Goal: Task Accomplishment & Management: Complete application form

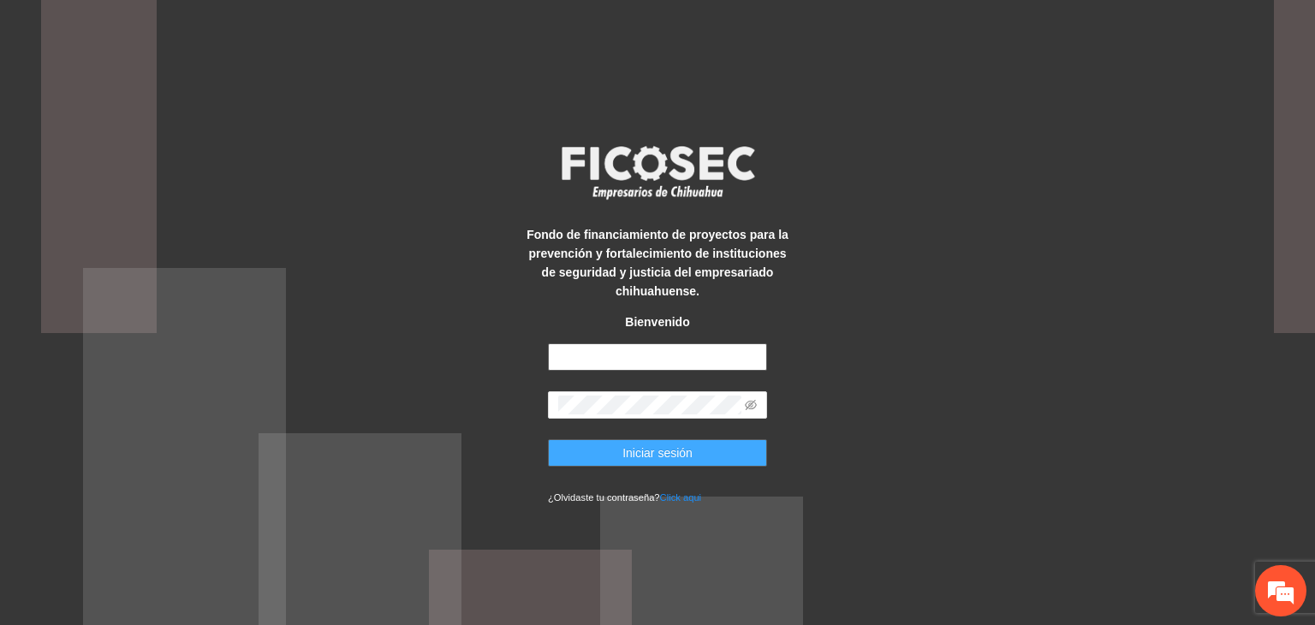
type input "**********"
click at [702, 454] on button "Iniciar sesión" at bounding box center [657, 452] width 219 height 27
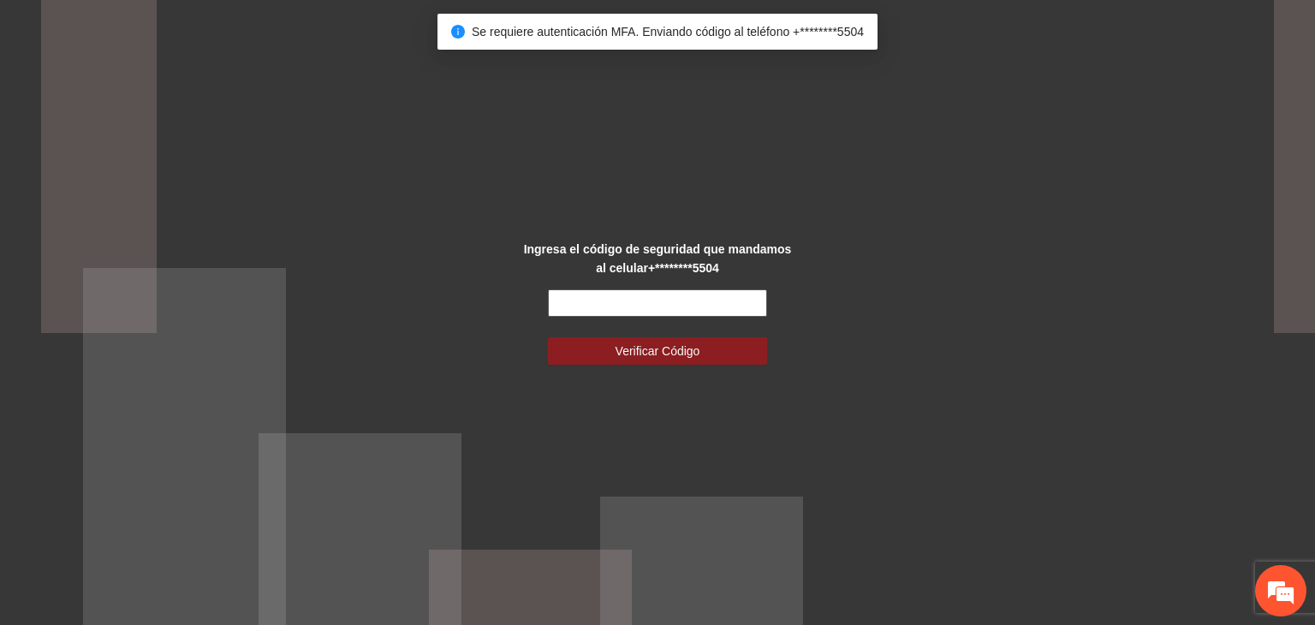
click at [675, 303] on input "text" at bounding box center [657, 302] width 219 height 27
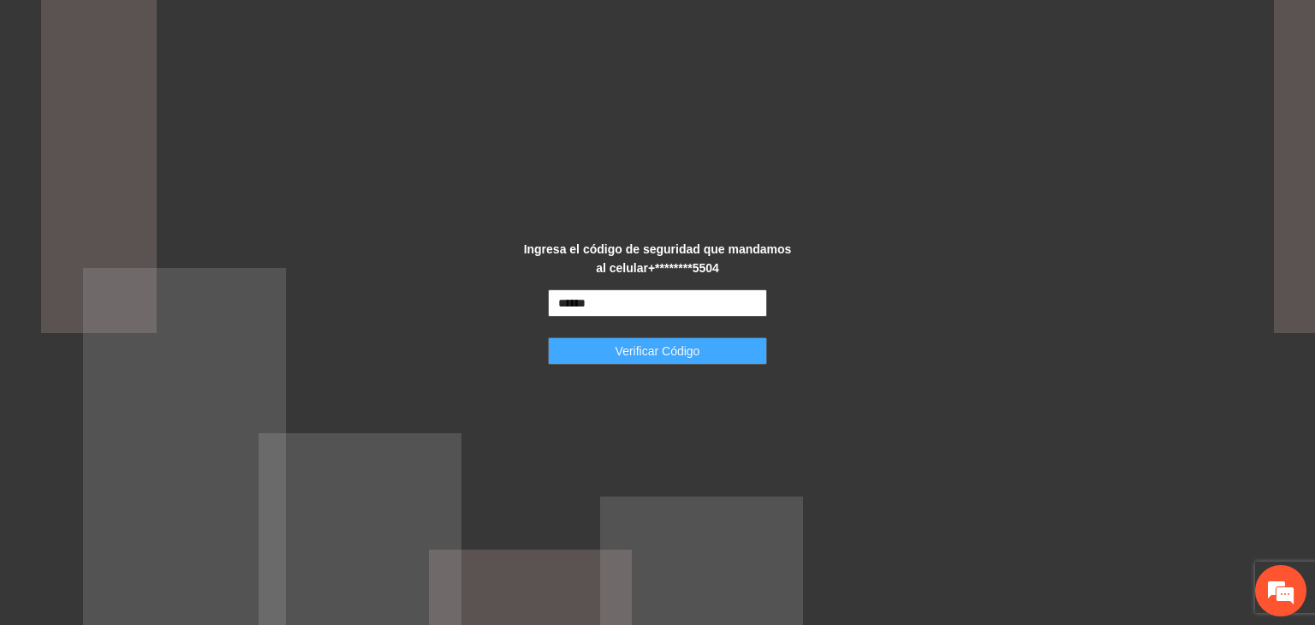
type input "******"
click at [699, 351] on span "Verificar Código" at bounding box center [658, 351] width 85 height 19
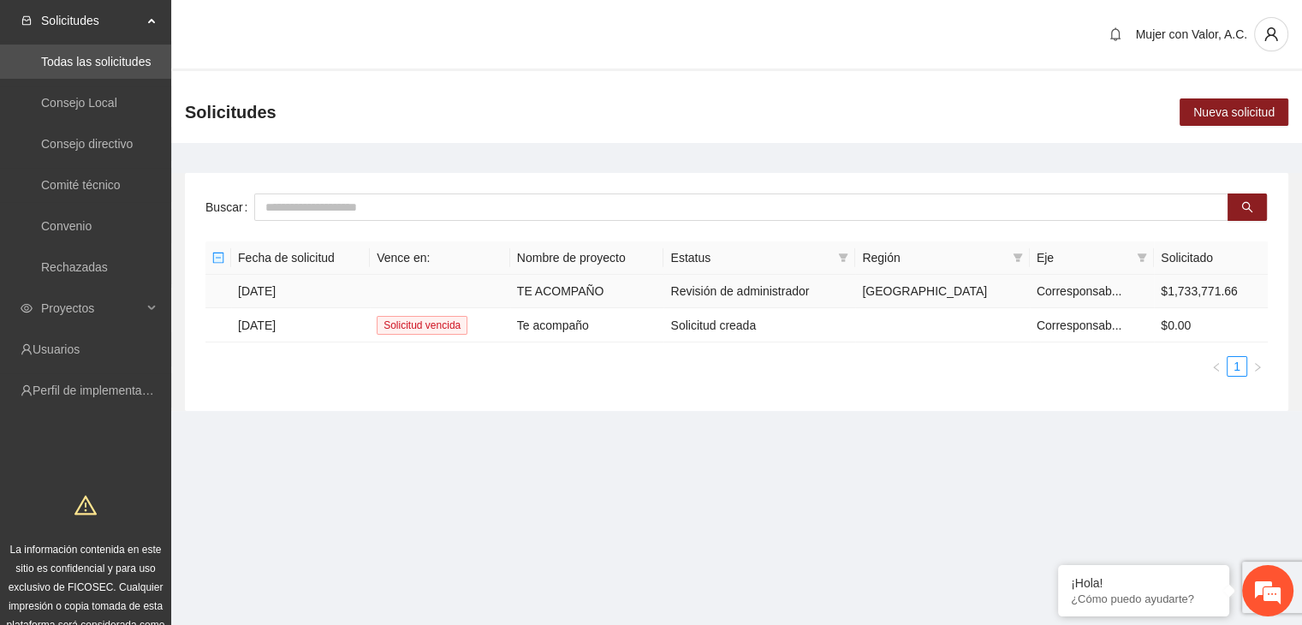
click at [510, 282] on td at bounding box center [440, 291] width 140 height 33
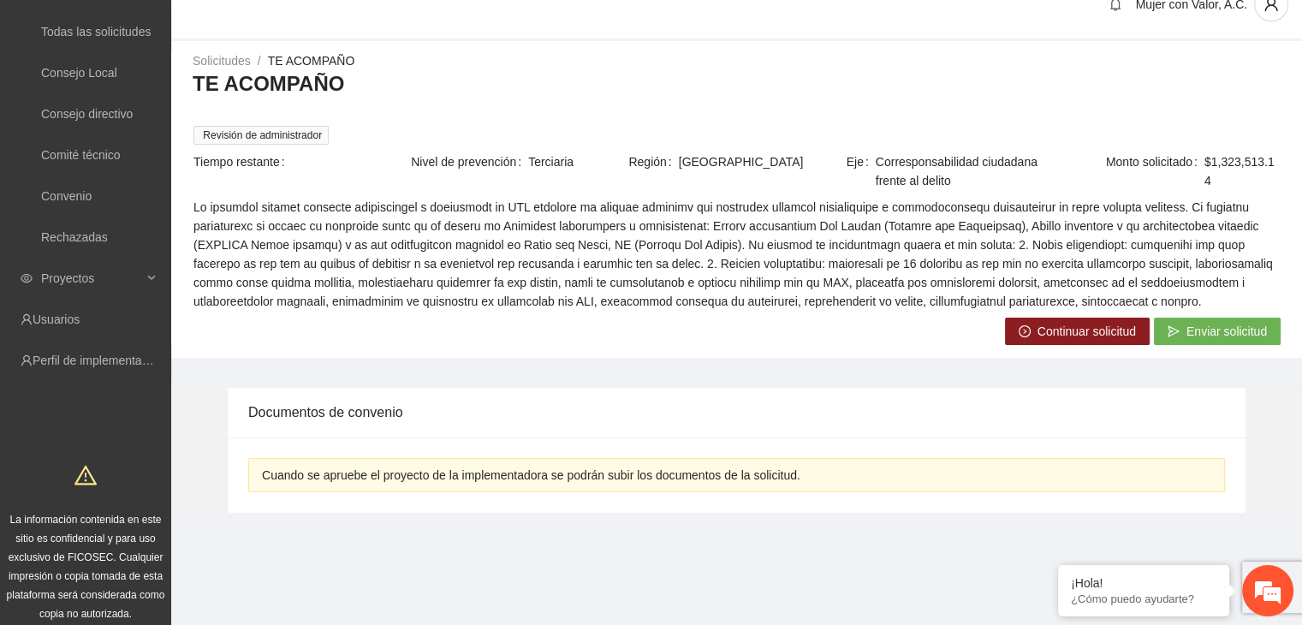
scroll to position [43, 0]
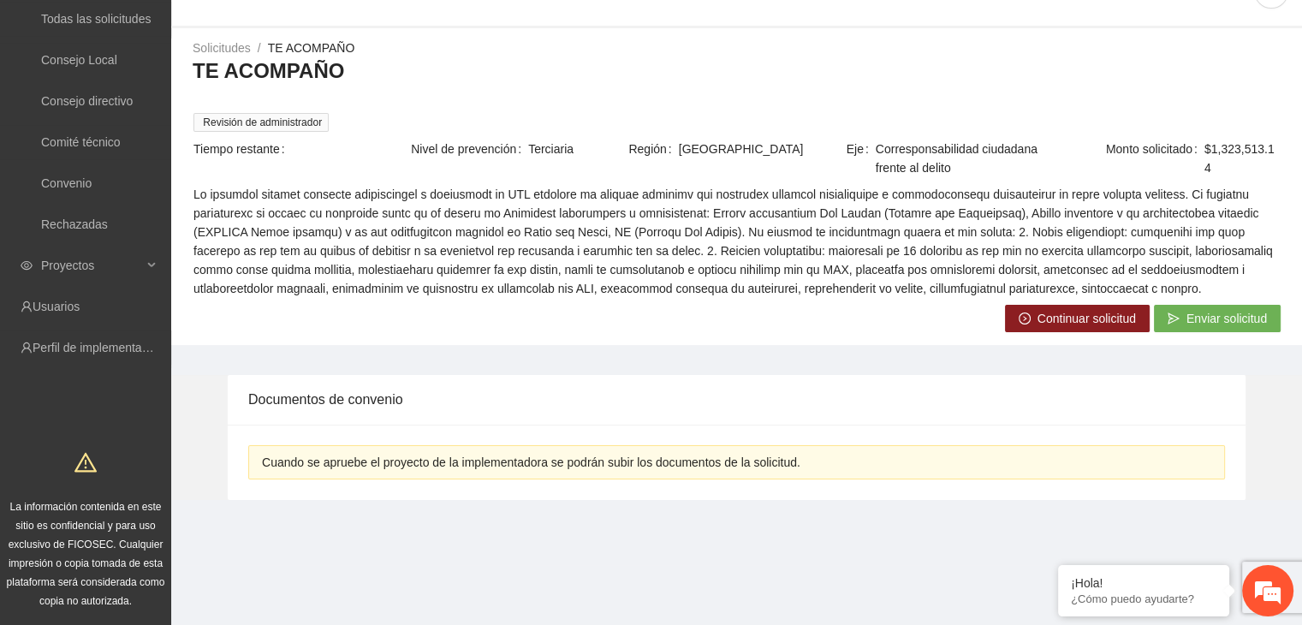
click at [1023, 314] on icon "right-circle" at bounding box center [1025, 319] width 12 height 12
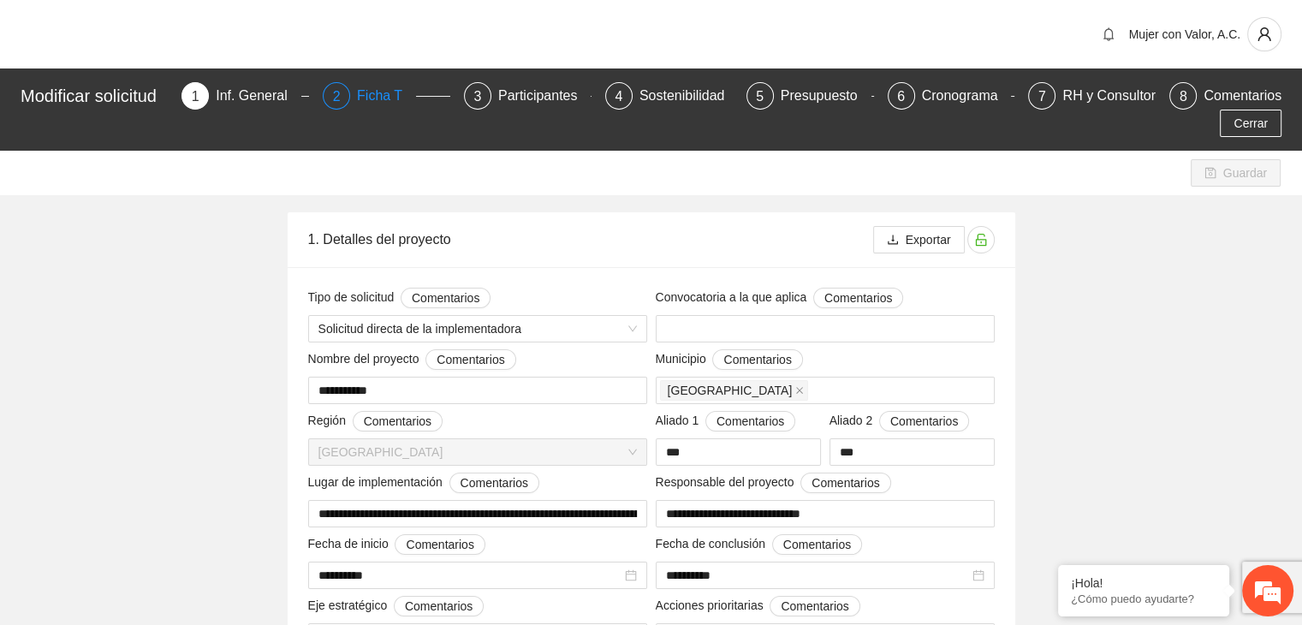
click at [396, 93] on div "Ficha T" at bounding box center [386, 95] width 59 height 27
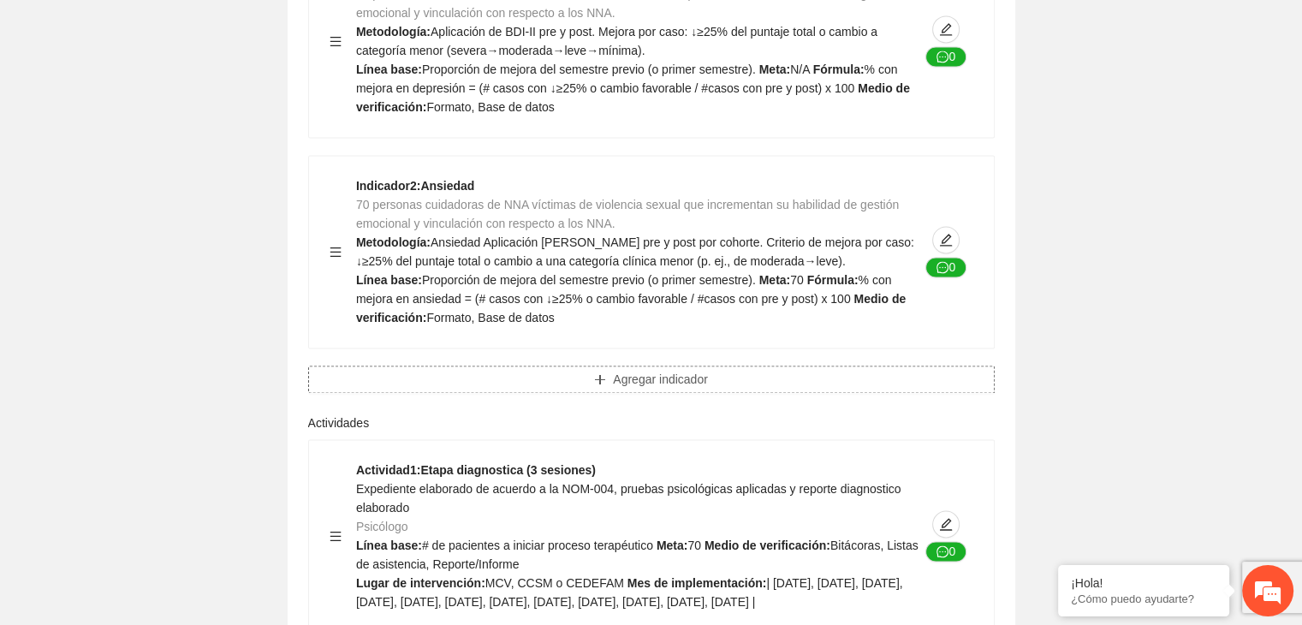
scroll to position [2740, 0]
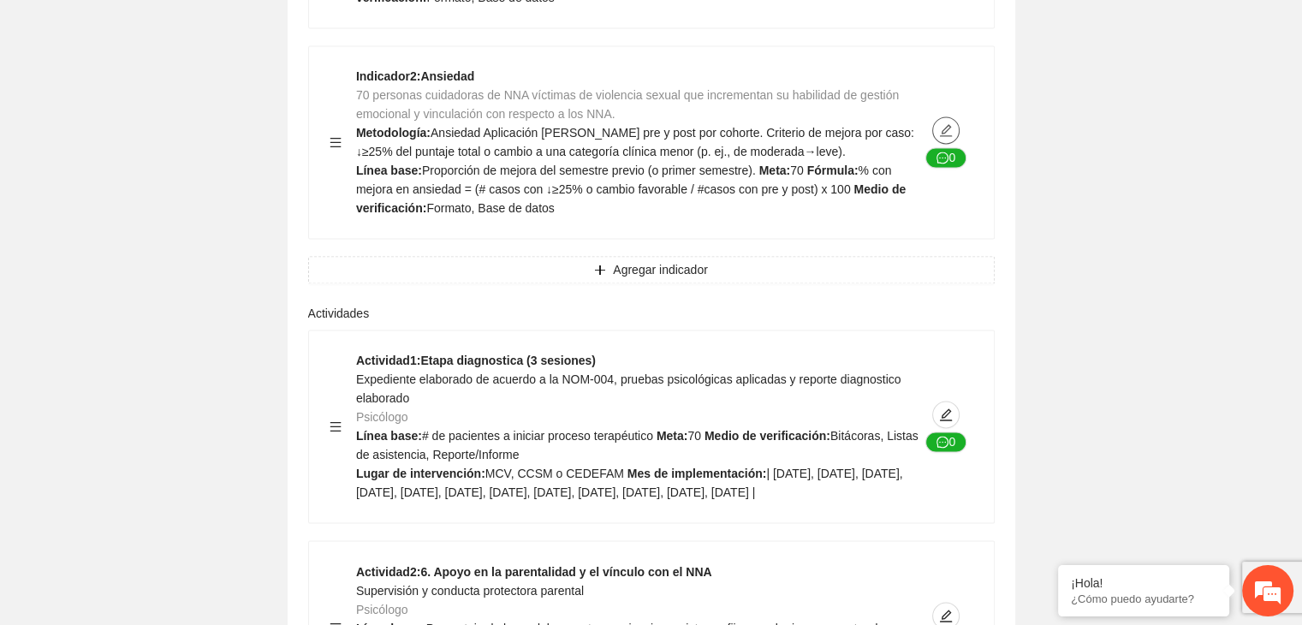
click at [942, 123] on icon "edit" at bounding box center [946, 130] width 14 height 14
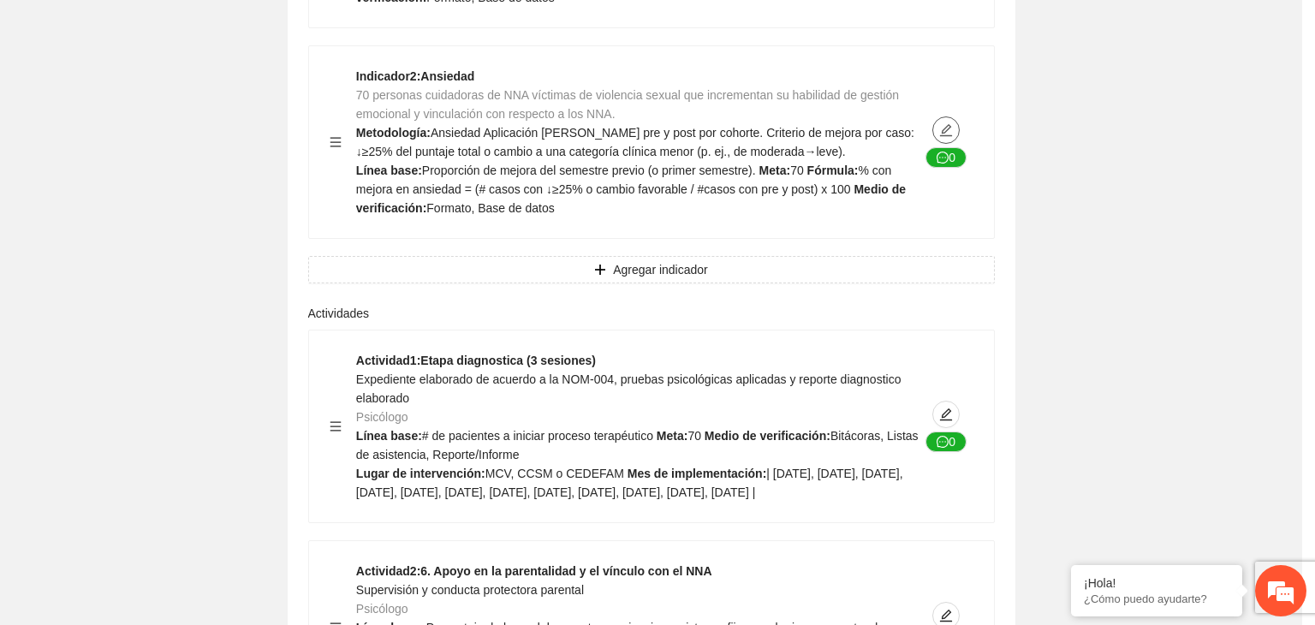
type textarea "**********"
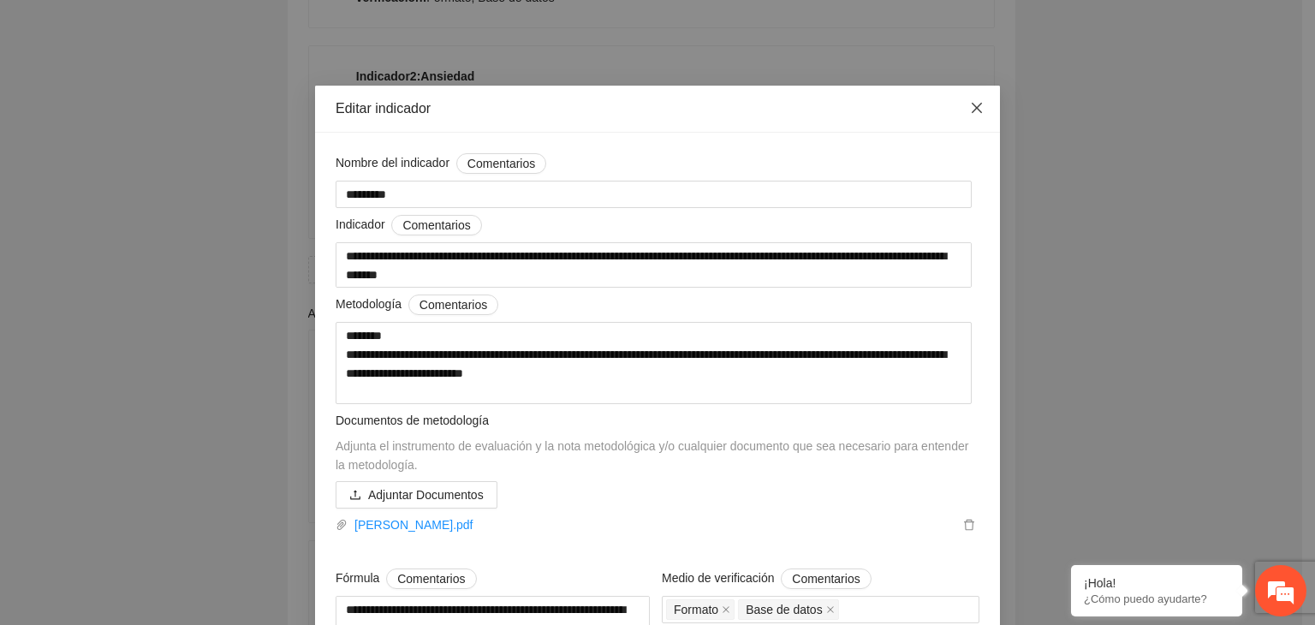
click at [972, 107] on icon "close" at bounding box center [977, 108] width 10 height 10
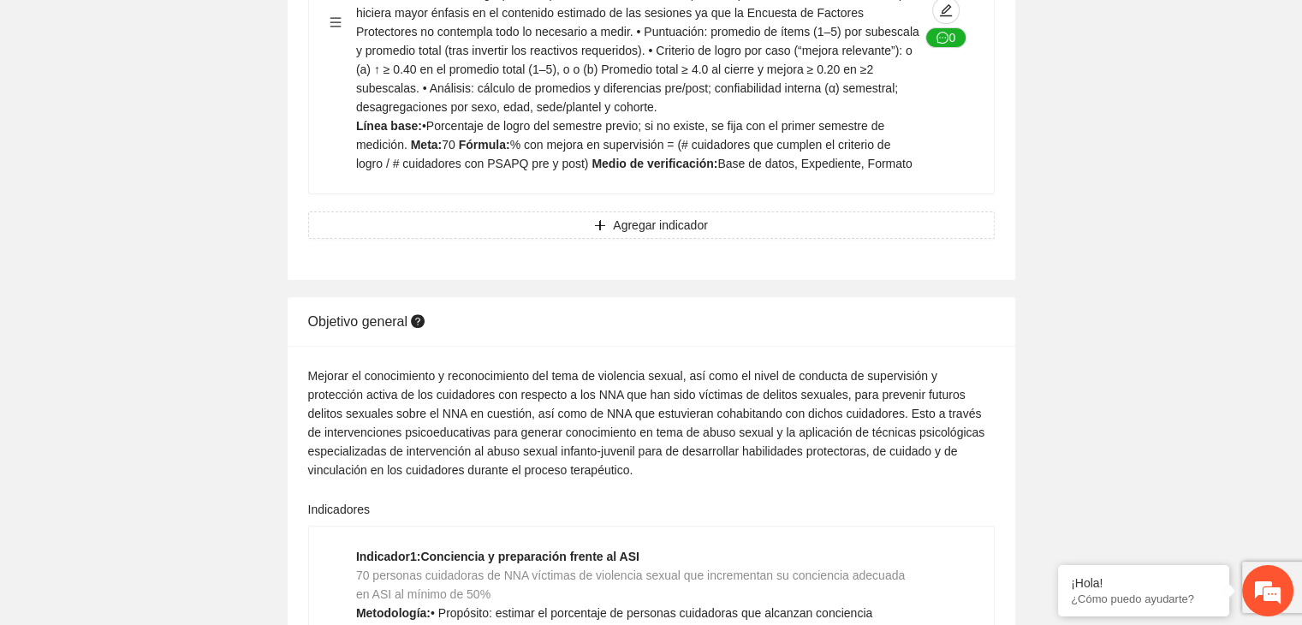
scroll to position [0, 0]
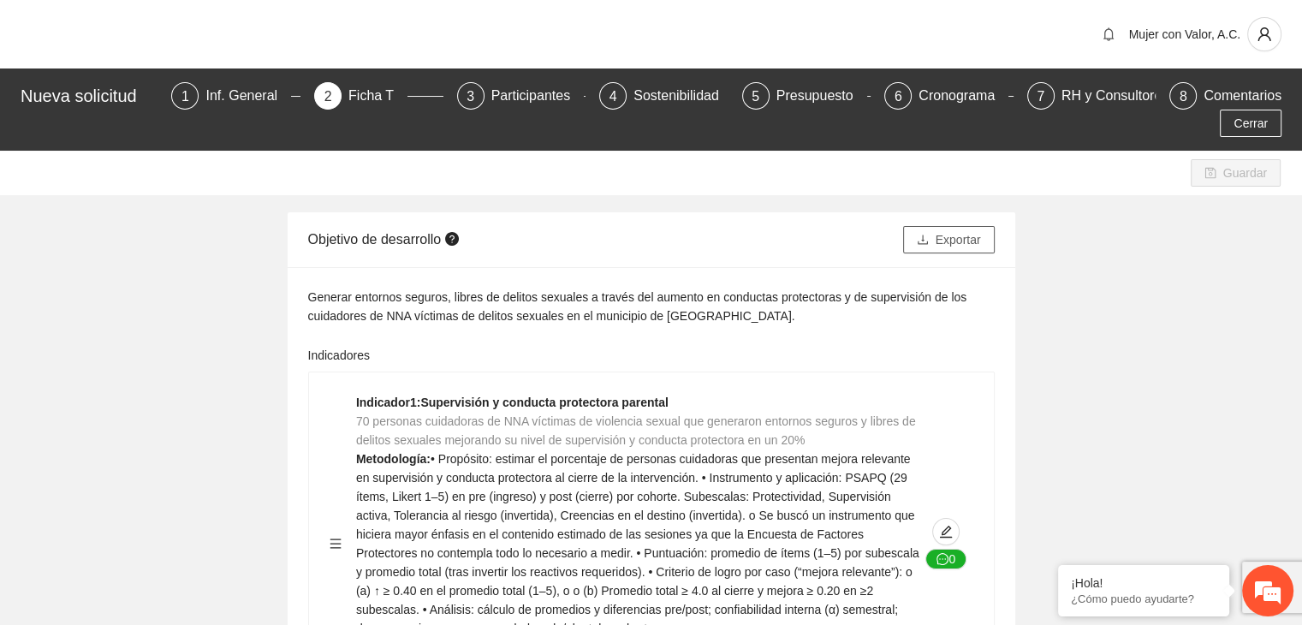
click at [962, 226] on button "Exportar" at bounding box center [949, 239] width 92 height 27
drag, startPoint x: 1265, startPoint y: 90, endPoint x: 1093, endPoint y: 87, distance: 172.1
click at [1264, 114] on span "Cerrar" at bounding box center [1251, 123] width 34 height 19
